Goal: Information Seeking & Learning: Learn about a topic

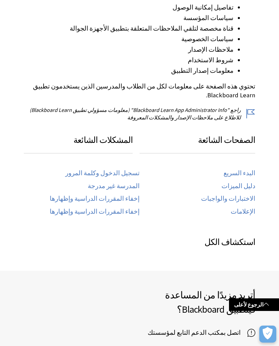
scroll to position [237, 0]
click at [86, 169] on link "تسجيل الدخول وكلمة المرور" at bounding box center [102, 173] width 74 height 8
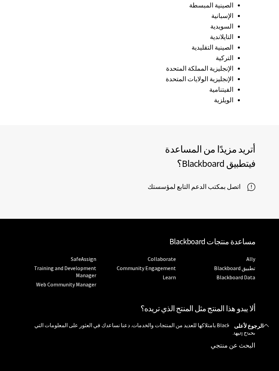
scroll to position [1021, 0]
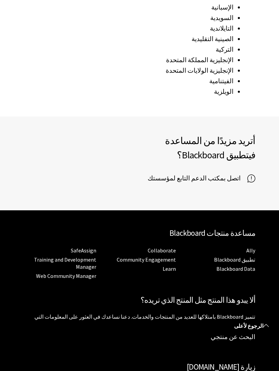
click at [232, 173] on span "اتصل بمكتب الدعم التابع لمؤسستك" at bounding box center [198, 178] width 100 height 10
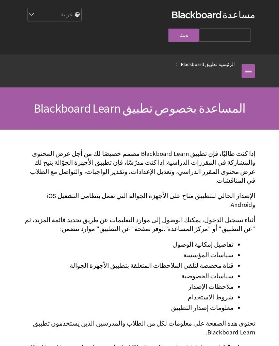
click at [251, 34] on div "مساعدة Blackboard مساعدة Bb English عربية Català Cymraeg Deutsch Español Suomi …" at bounding box center [139, 27] width 245 height 54
click at [248, 64] on link at bounding box center [249, 71] width 14 height 14
